Goal: Task Accomplishment & Management: Use online tool/utility

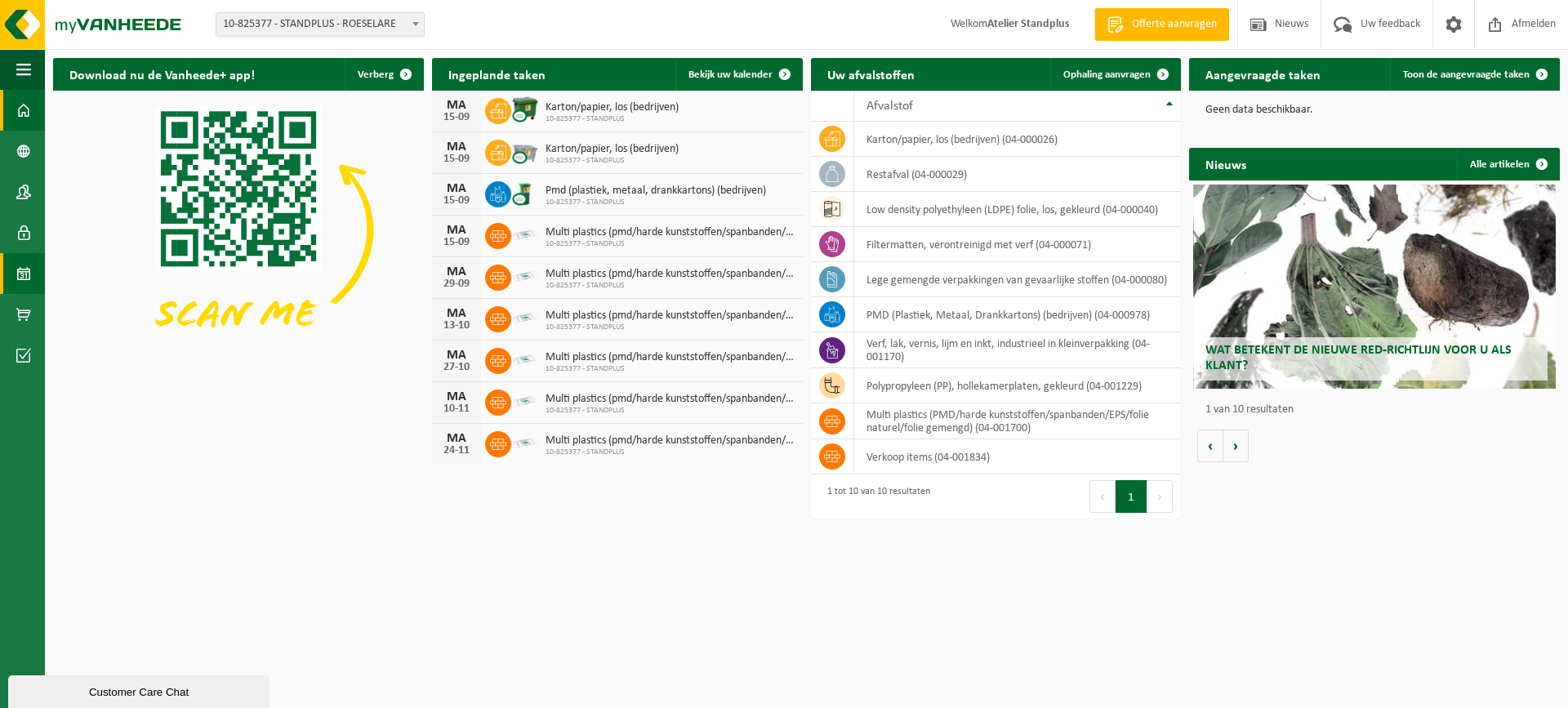
click at [39, 271] on link "Kalender" at bounding box center [22, 274] width 45 height 41
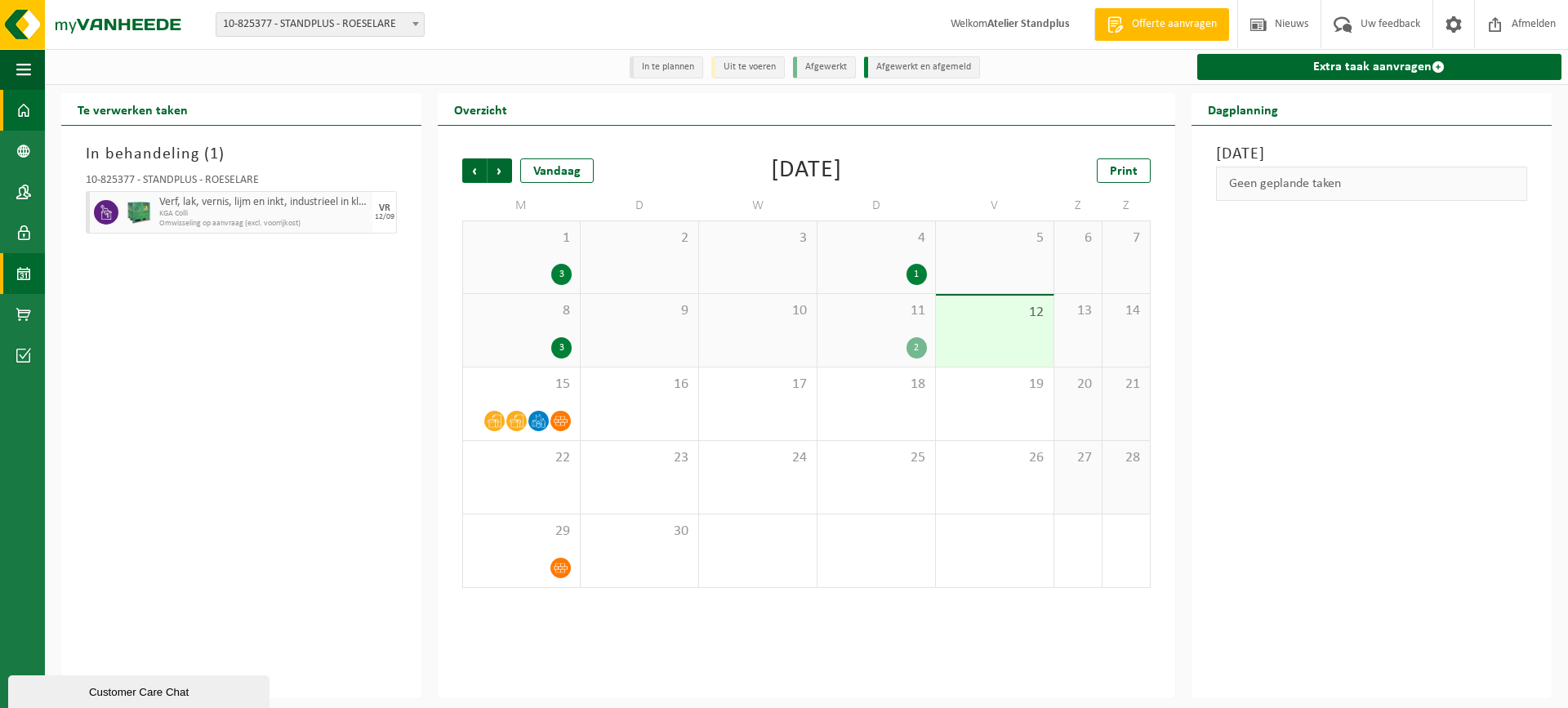
click at [26, 113] on span at bounding box center [23, 111] width 14 height 41
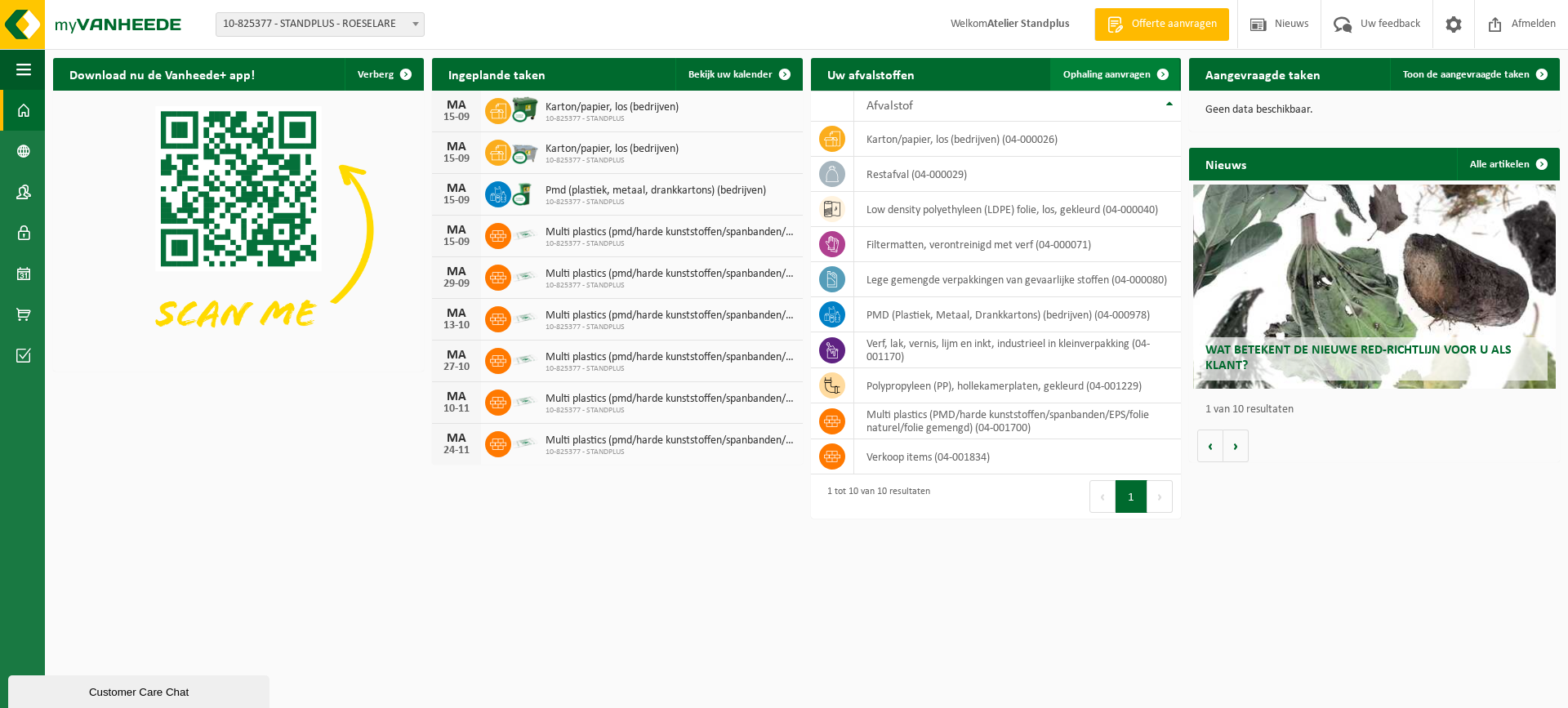
click at [1105, 78] on span "Ophaling aanvragen" at bounding box center [1107, 75] width 88 height 11
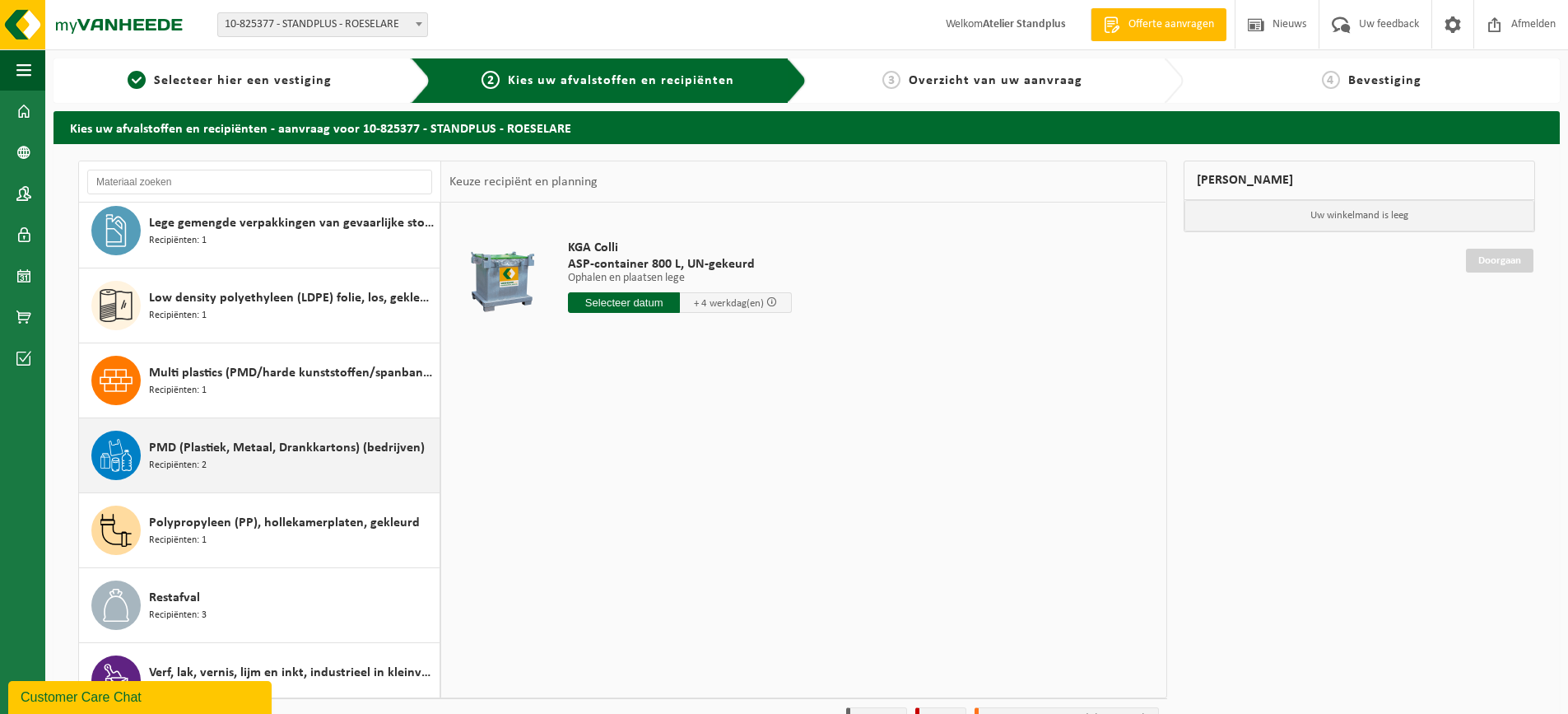
scroll to position [178, 0]
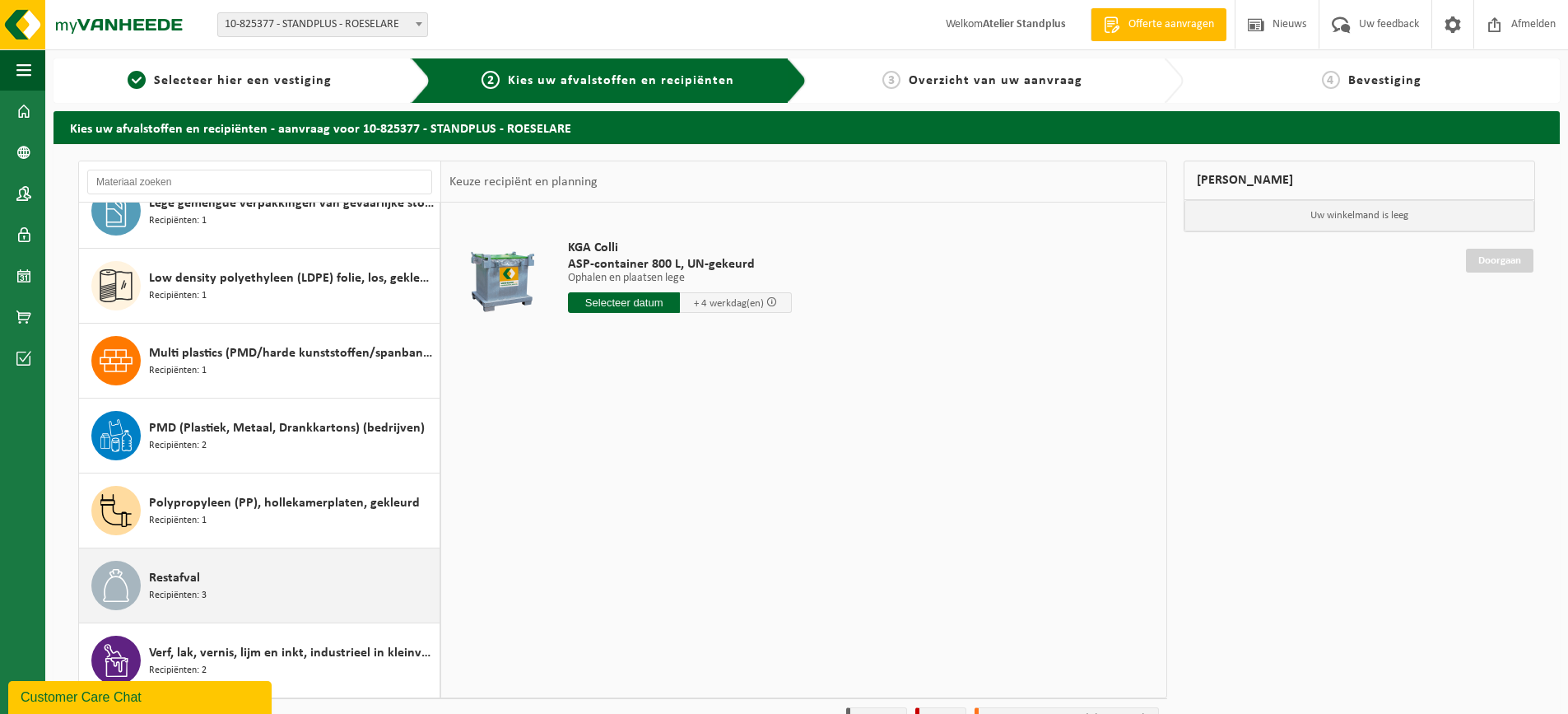
click at [309, 583] on div "Restafval Recipiënten: 3" at bounding box center [293, 585] width 286 height 50
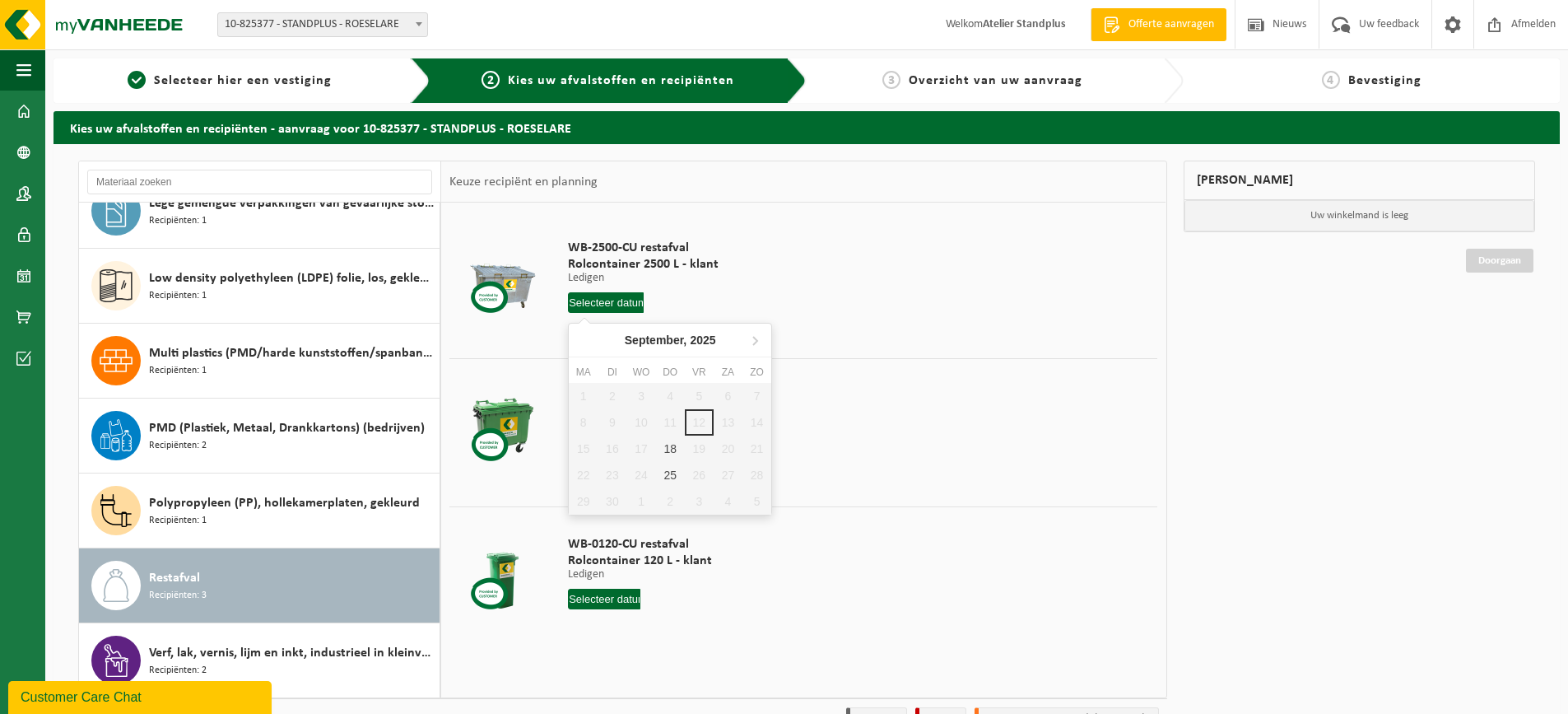
click at [607, 304] on input "text" at bounding box center [606, 303] width 76 height 21
click at [671, 446] on div "18" at bounding box center [671, 448] width 29 height 26
type input "Van [DATE]"
type input "2025-09-18"
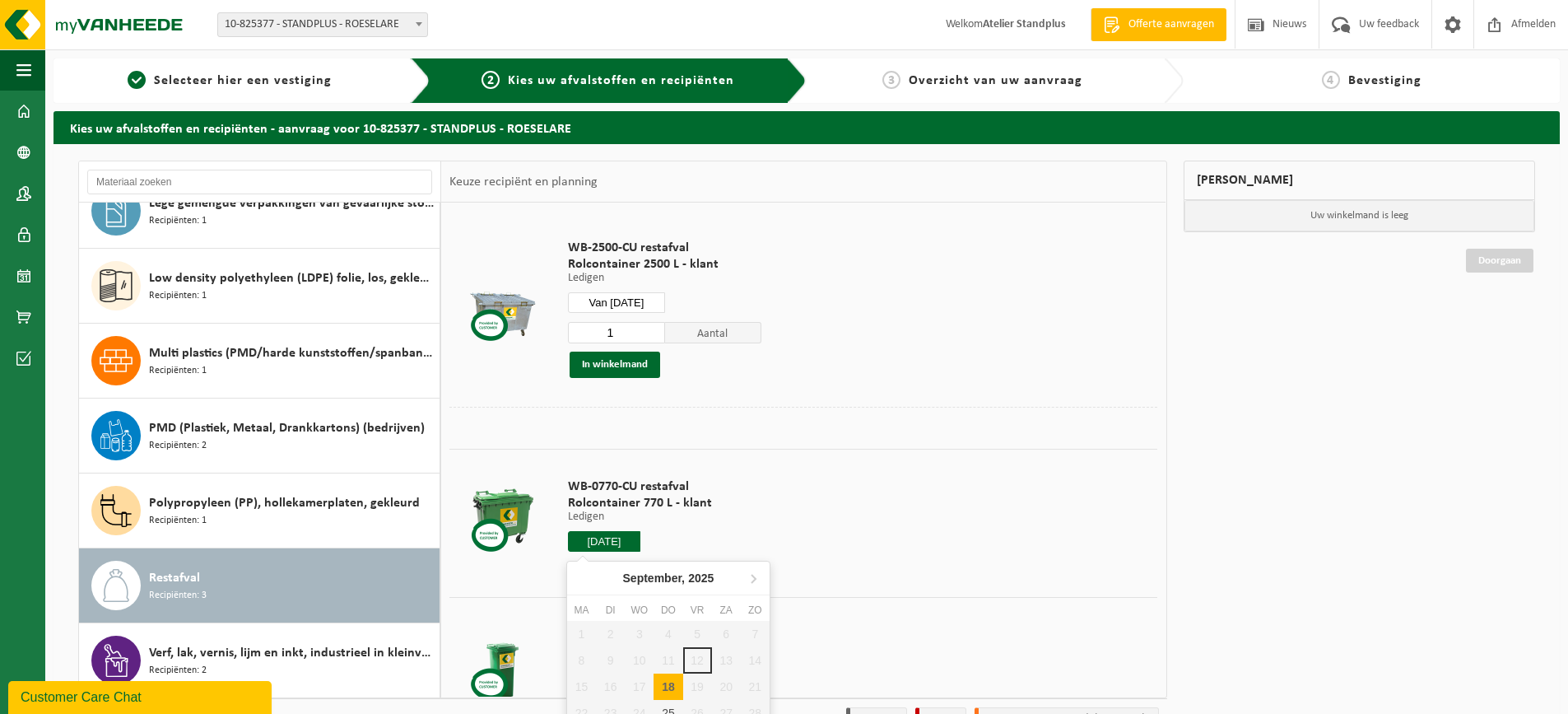
click at [618, 543] on input "2025-09-18" at bounding box center [604, 541] width 72 height 21
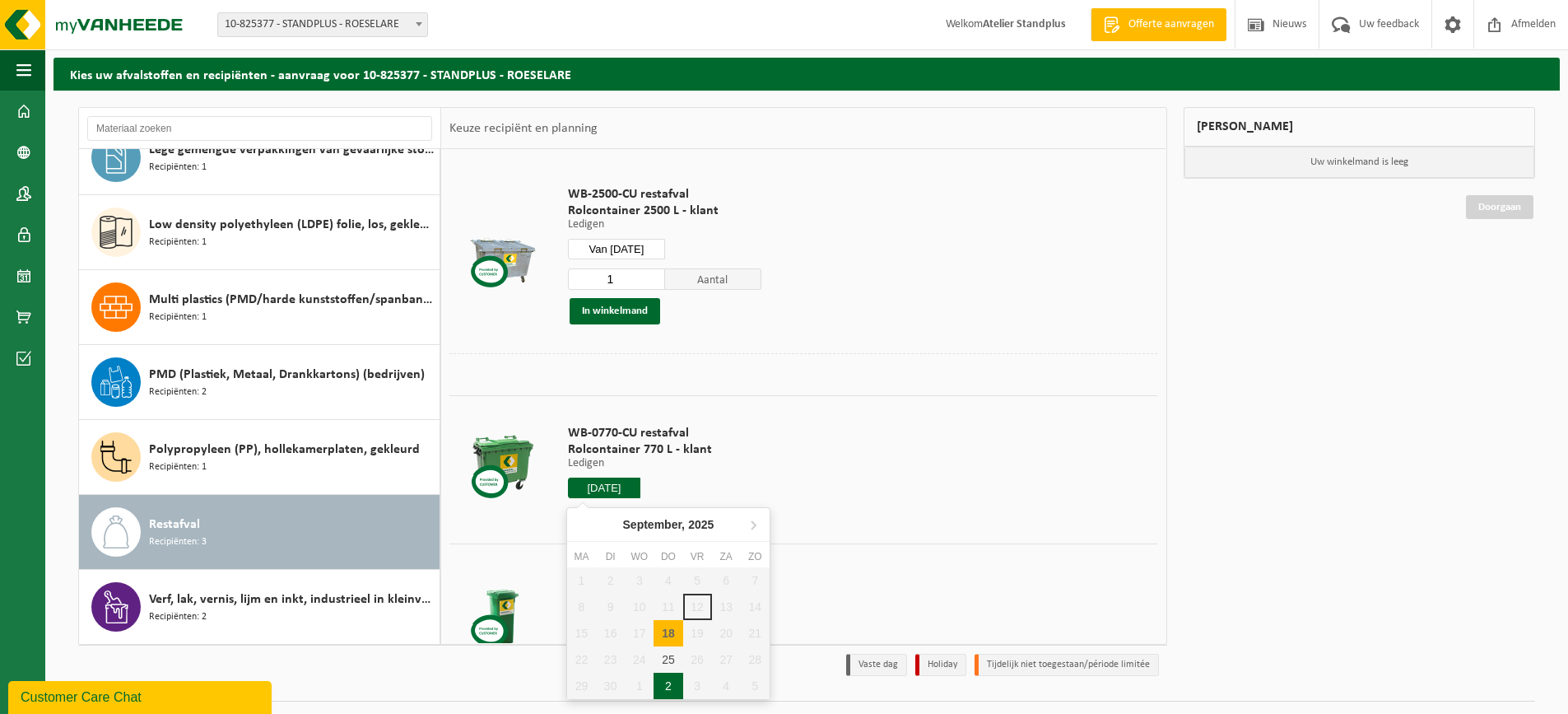
scroll to position [82, 0]
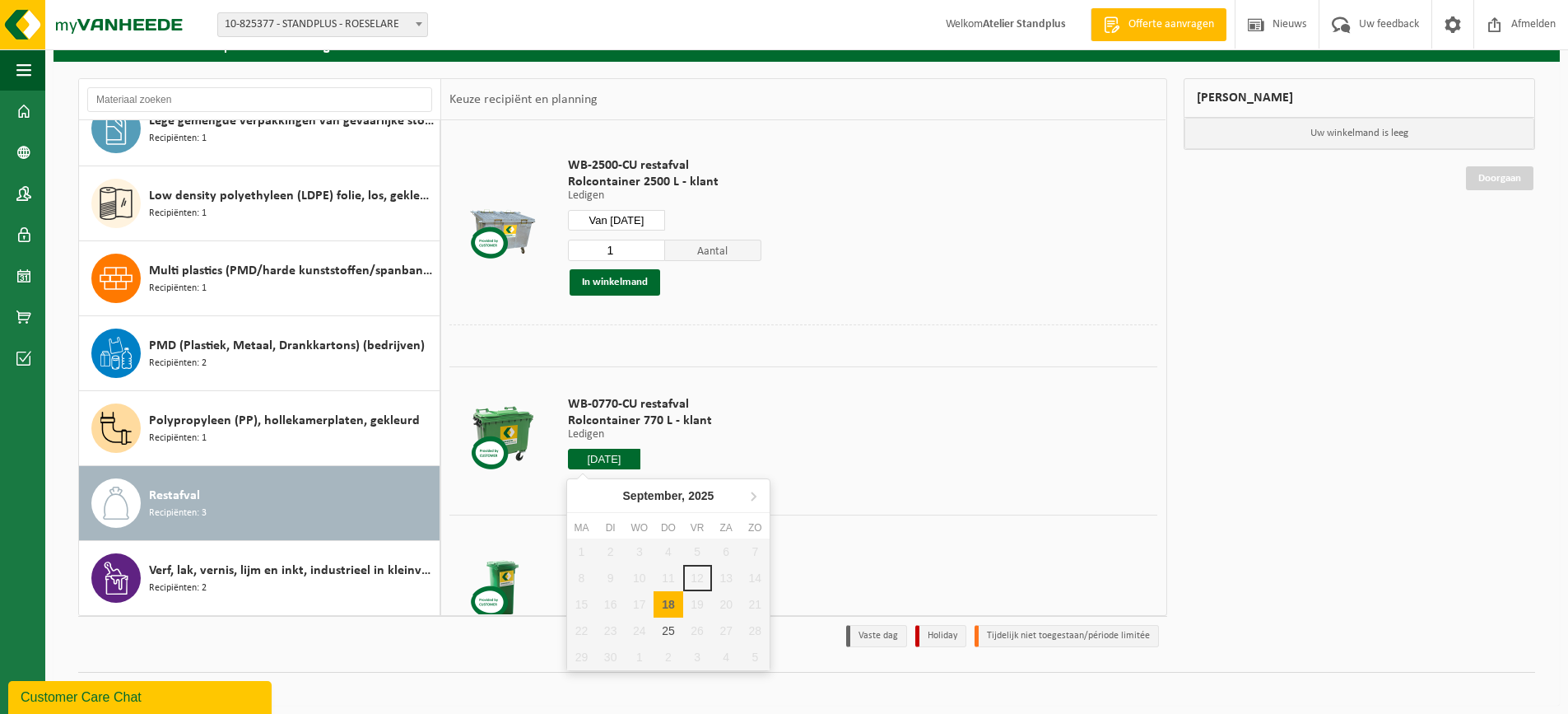
click at [665, 604] on div "18" at bounding box center [668, 604] width 29 height 26
click at [692, 452] on div at bounding box center [640, 458] width 144 height 21
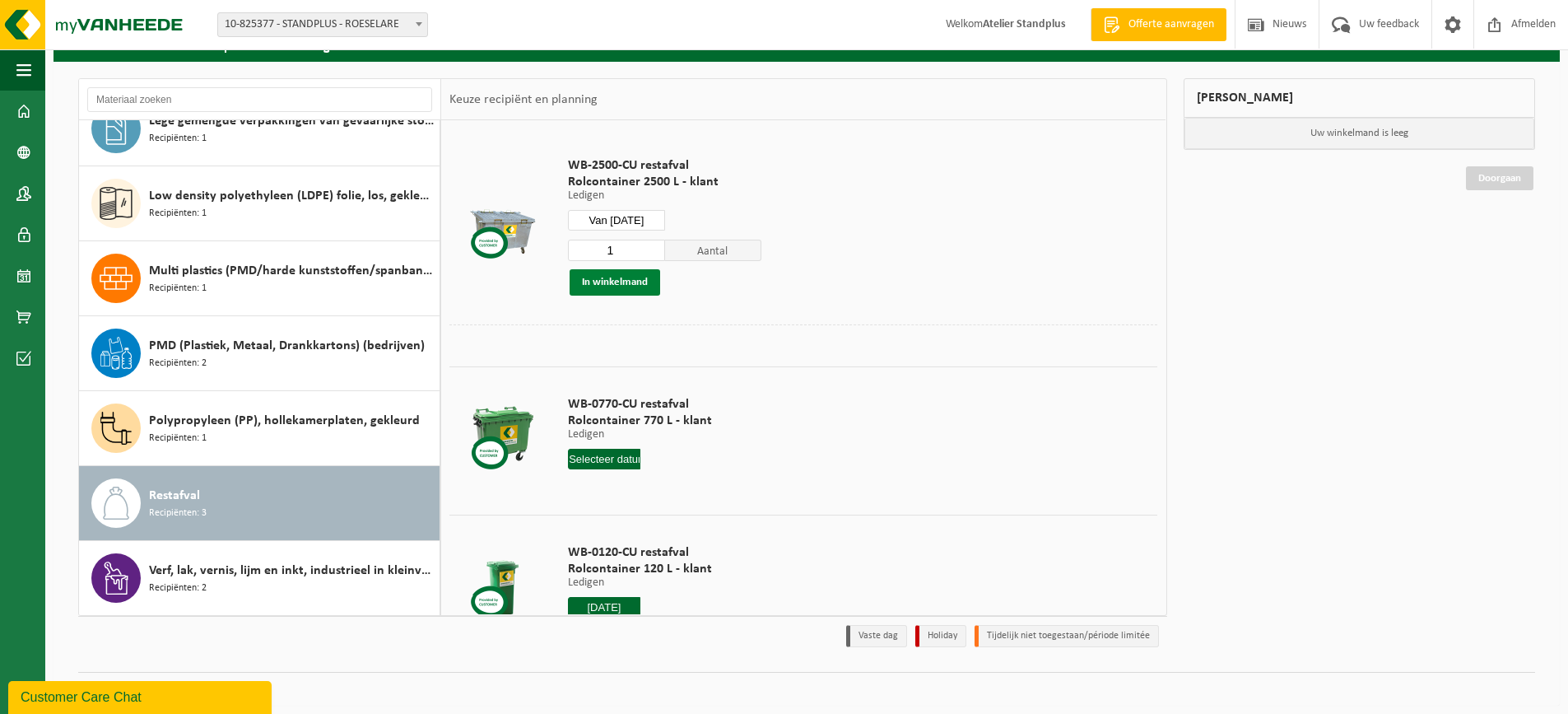
click at [635, 289] on button "In winkelmand" at bounding box center [615, 282] width 91 height 26
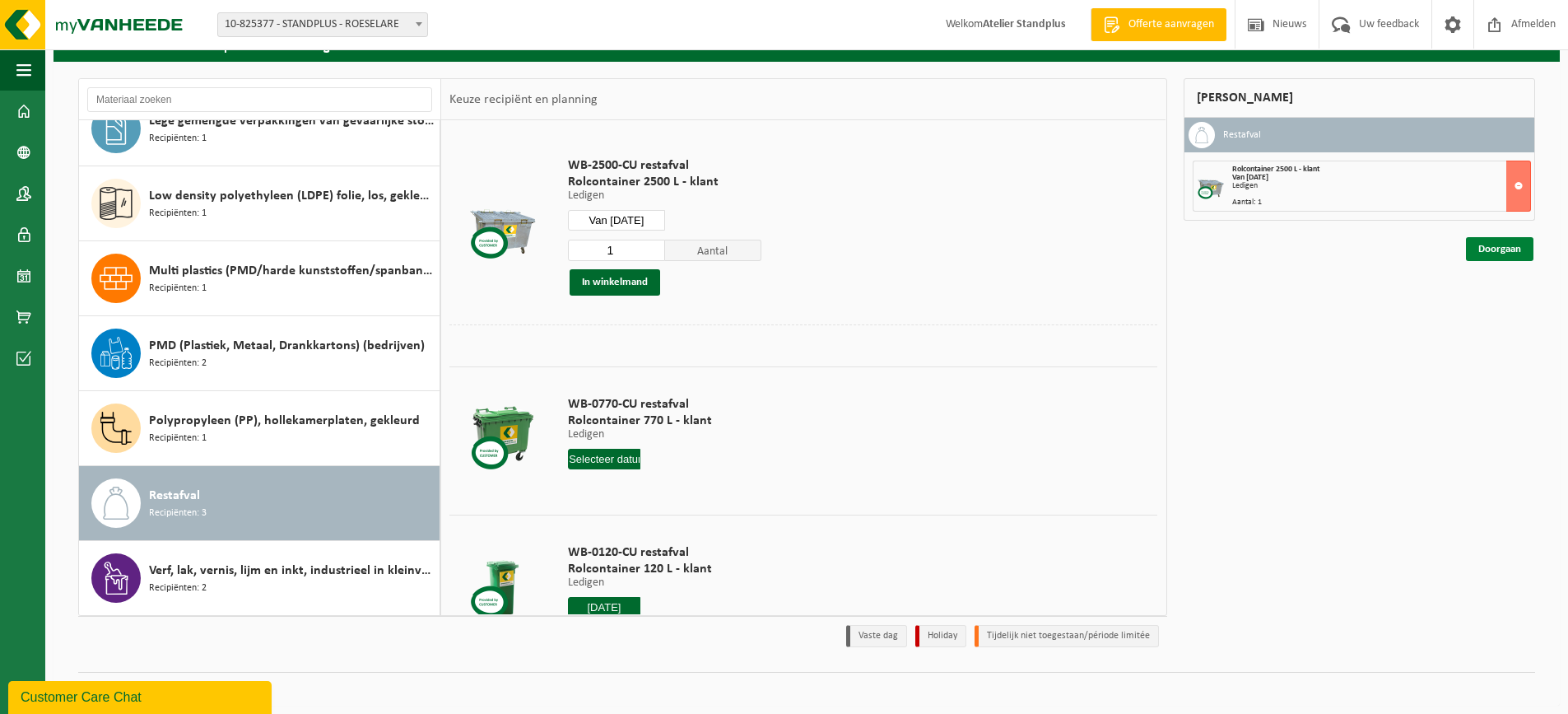
click at [1487, 258] on link "Doorgaan" at bounding box center [1500, 249] width 68 height 24
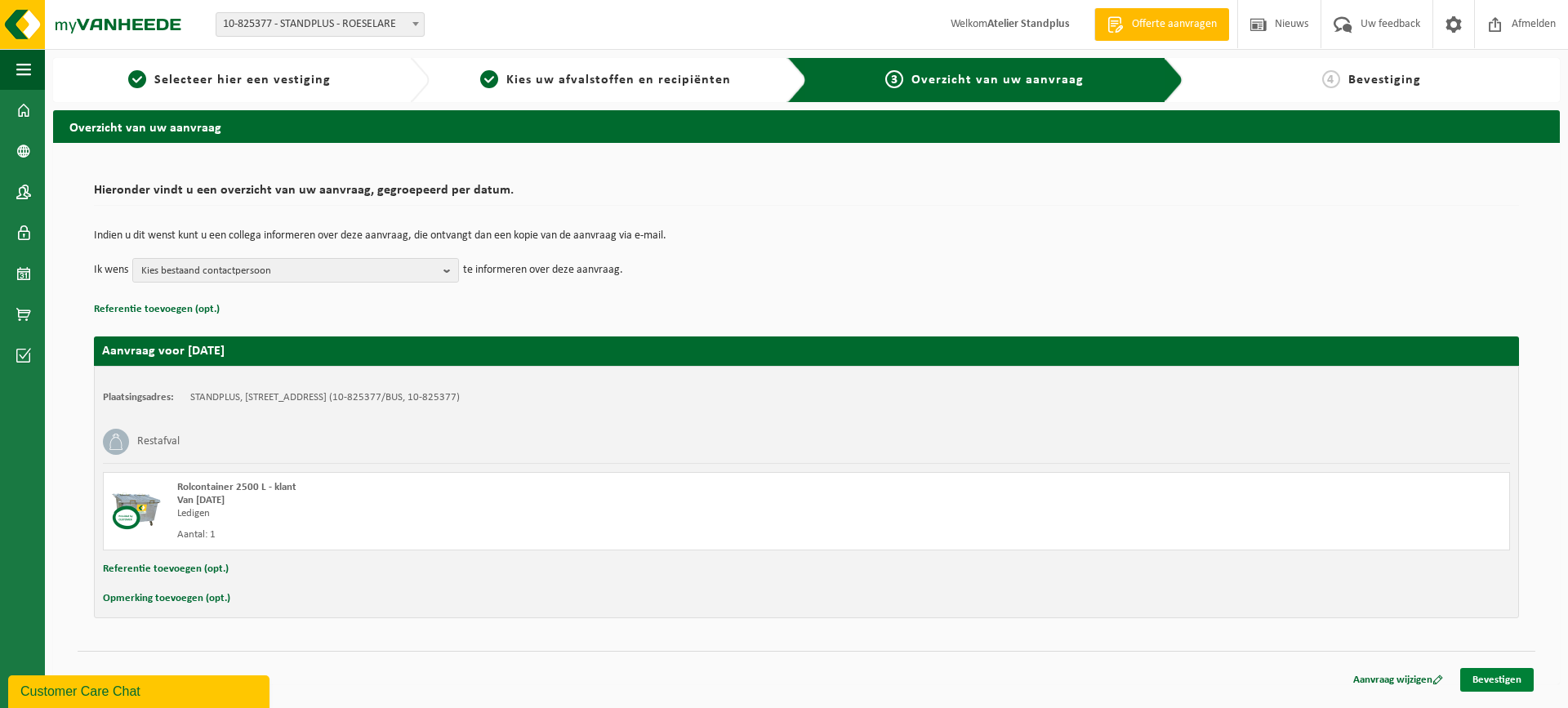
click at [1511, 690] on link "Bevestigen" at bounding box center [1497, 679] width 73 height 24
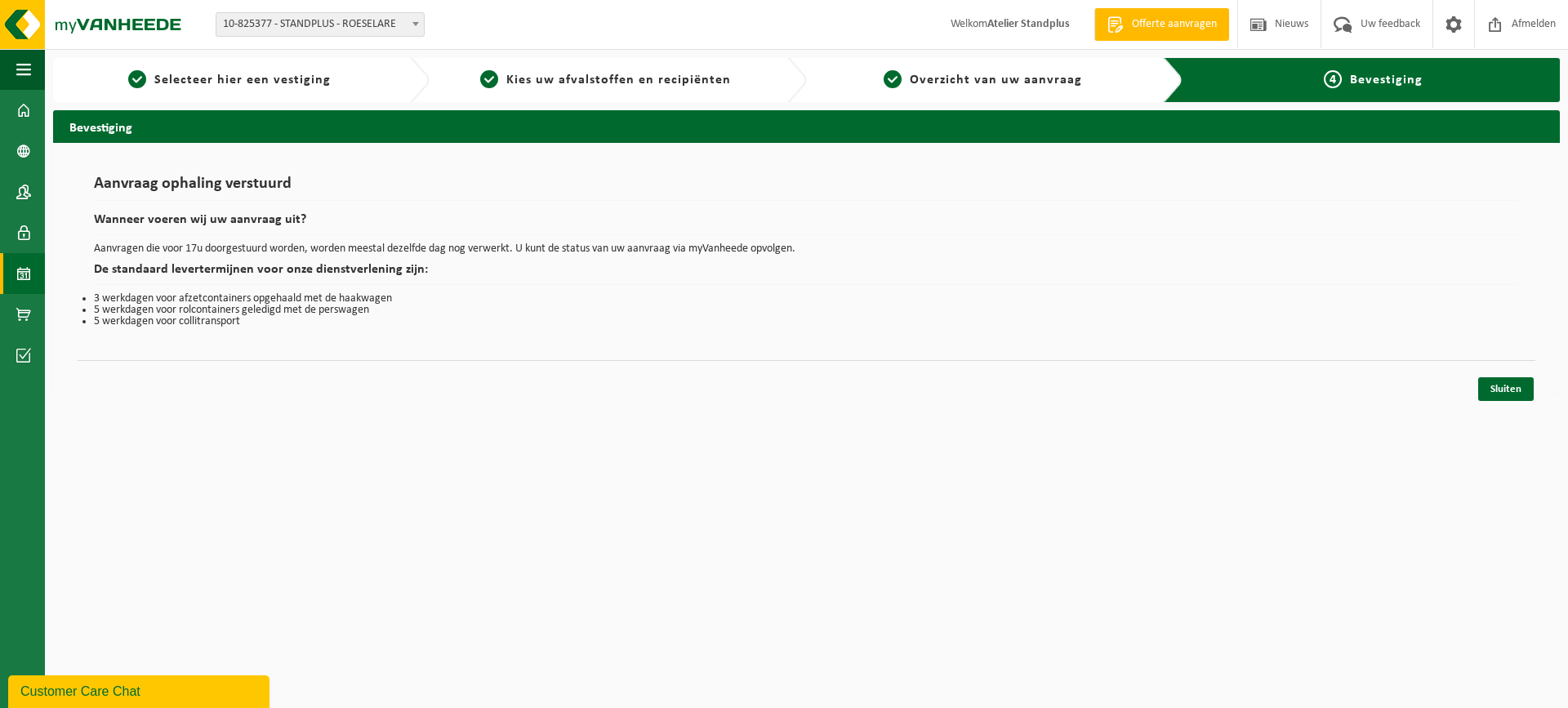
click at [26, 280] on span at bounding box center [23, 274] width 14 height 41
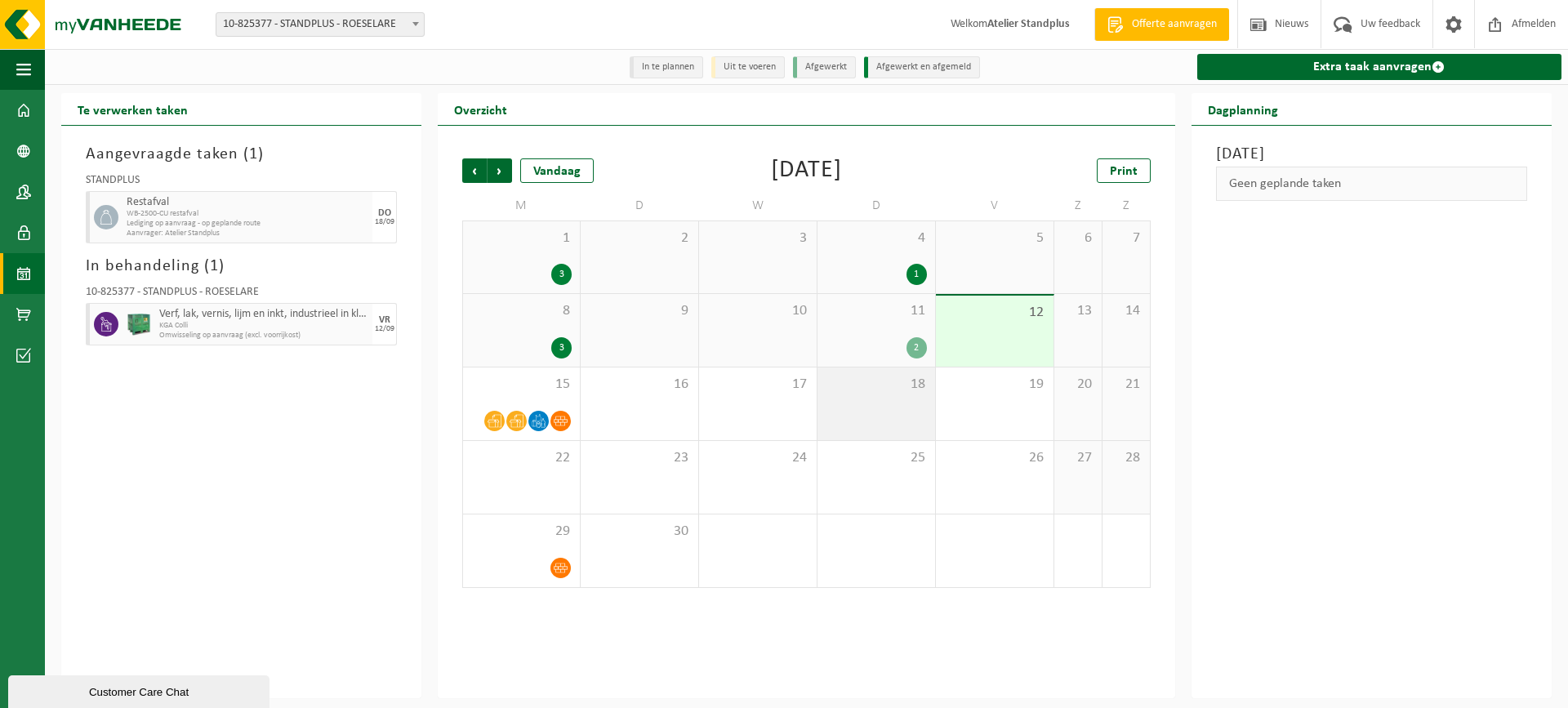
click at [889, 404] on div "18" at bounding box center [877, 404] width 118 height 72
